Goal: Participate in discussion

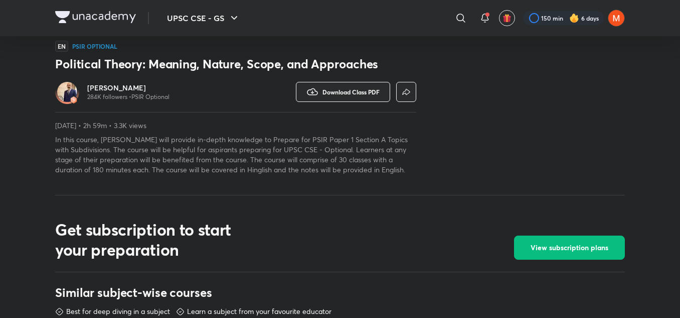
scroll to position [578, 0]
